Goal: Information Seeking & Learning: Learn about a topic

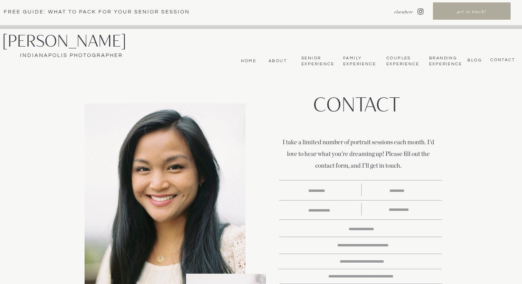
scroll to position [3, 0]
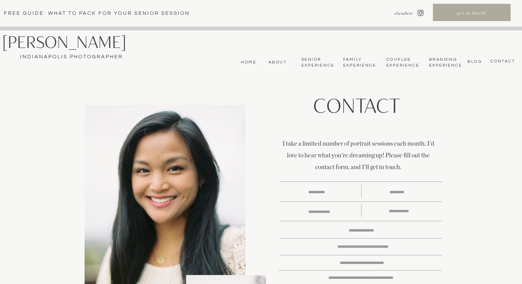
click at [276, 62] on nav "About" at bounding box center [276, 63] width 21 height 6
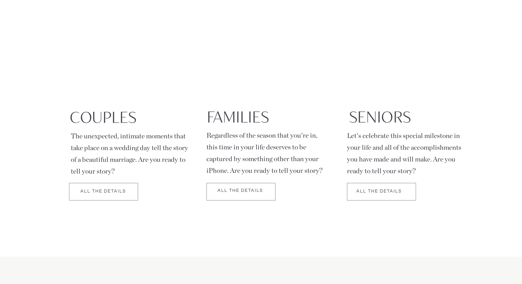
scroll to position [1137, 0]
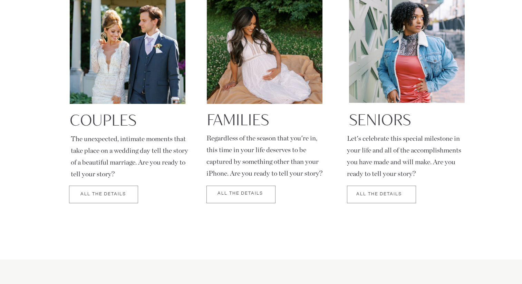
click at [376, 191] on div at bounding box center [381, 195] width 69 height 18
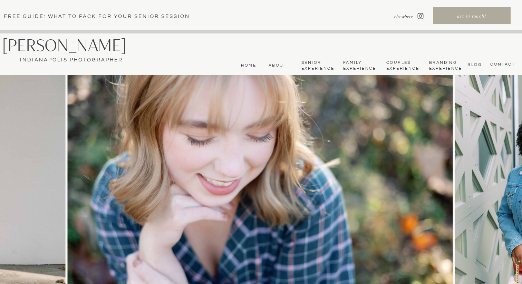
click at [316, 67] on nav "Senior Experience" at bounding box center [318, 65] width 32 height 11
click at [359, 62] on nav "Family Experience" at bounding box center [359, 65] width 32 height 11
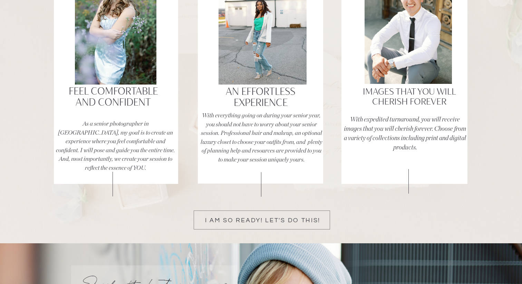
scroll to position [1364, 0]
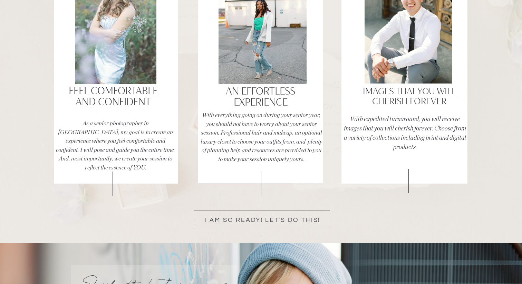
click at [129, 67] on div at bounding box center [116, 23] width 82 height 122
click at [109, 47] on div at bounding box center [116, 23] width 82 height 122
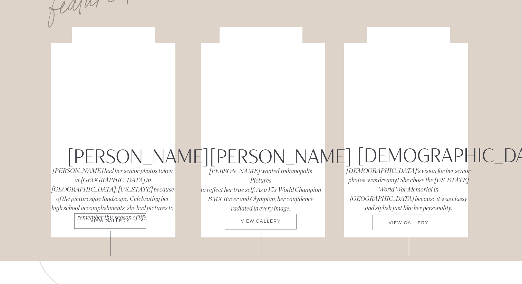
scroll to position [3600, 0]
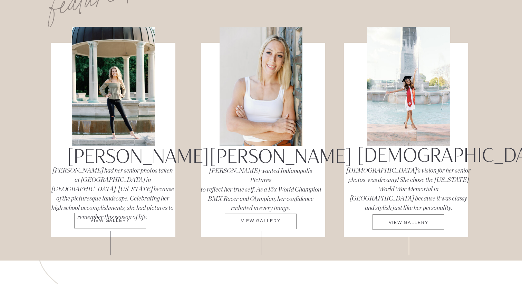
click at [240, 216] on div at bounding box center [261, 222] width 72 height 16
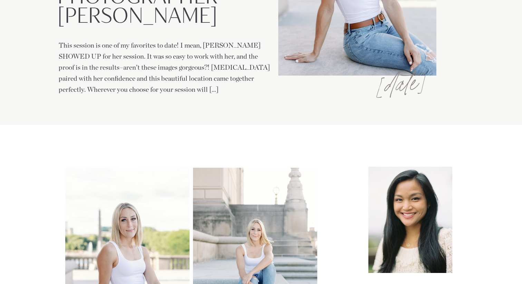
scroll to position [235, 0]
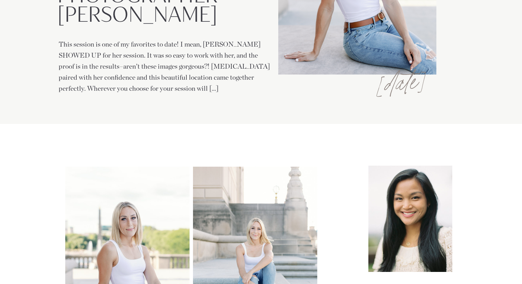
click at [153, 88] on p "This session is one of my favorites to date! I mean, Felicia SHOWED UP for her …" at bounding box center [165, 66] width 212 height 55
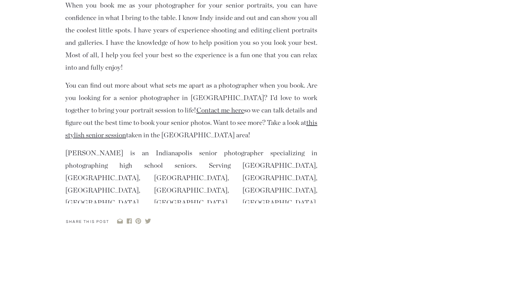
scroll to position [2566, 0]
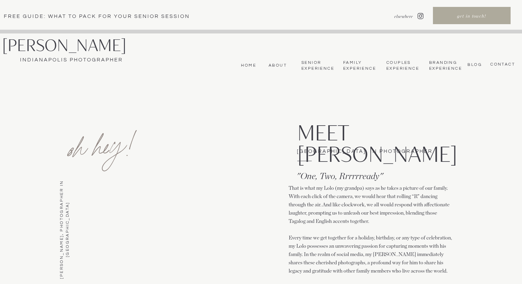
scroll to position [1137, 0]
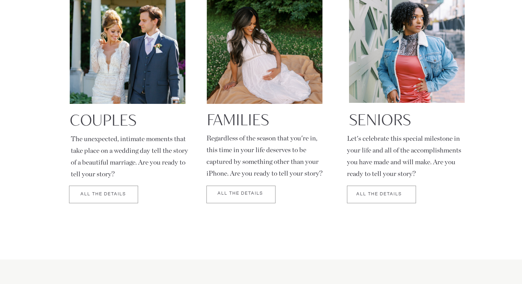
click at [214, 193] on p "All the details" at bounding box center [240, 193] width 69 height 5
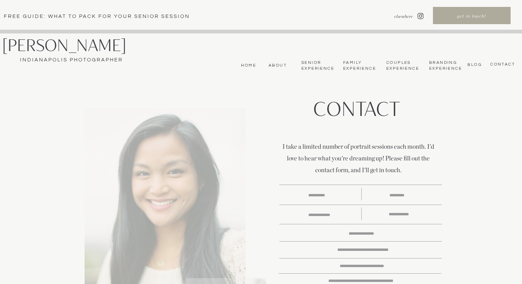
scroll to position [3, 0]
